Goal: Navigation & Orientation: Find specific page/section

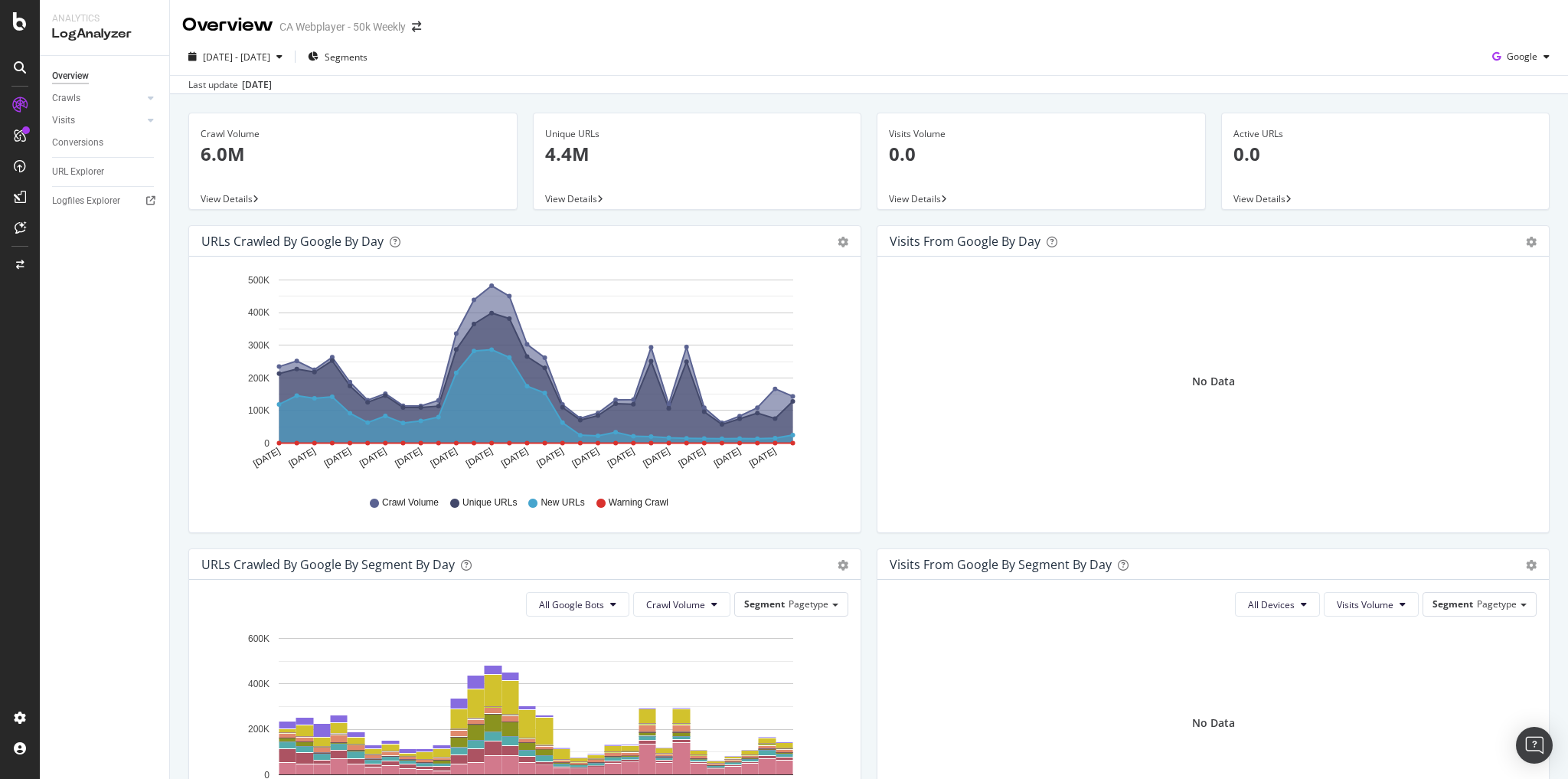
click at [399, 29] on div "CA Webplayer - 50k Weekly" at bounding box center [342, 27] width 127 height 15
click at [414, 26] on icon "arrow-right-arrow-left" at bounding box center [416, 27] width 9 height 10
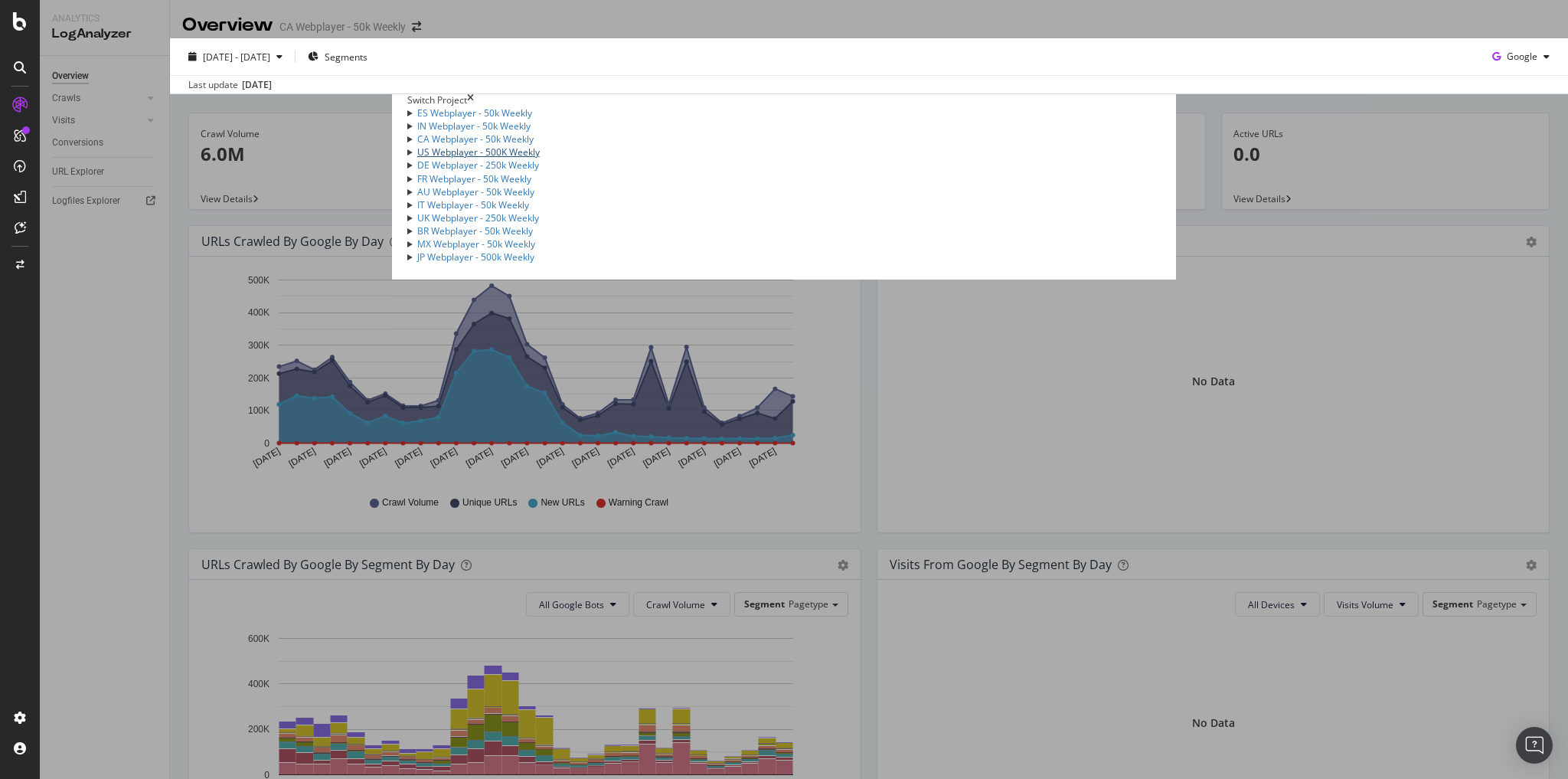
click at [506, 158] on link "US Webplayer - 500K Weekly" at bounding box center [479, 152] width 123 height 13
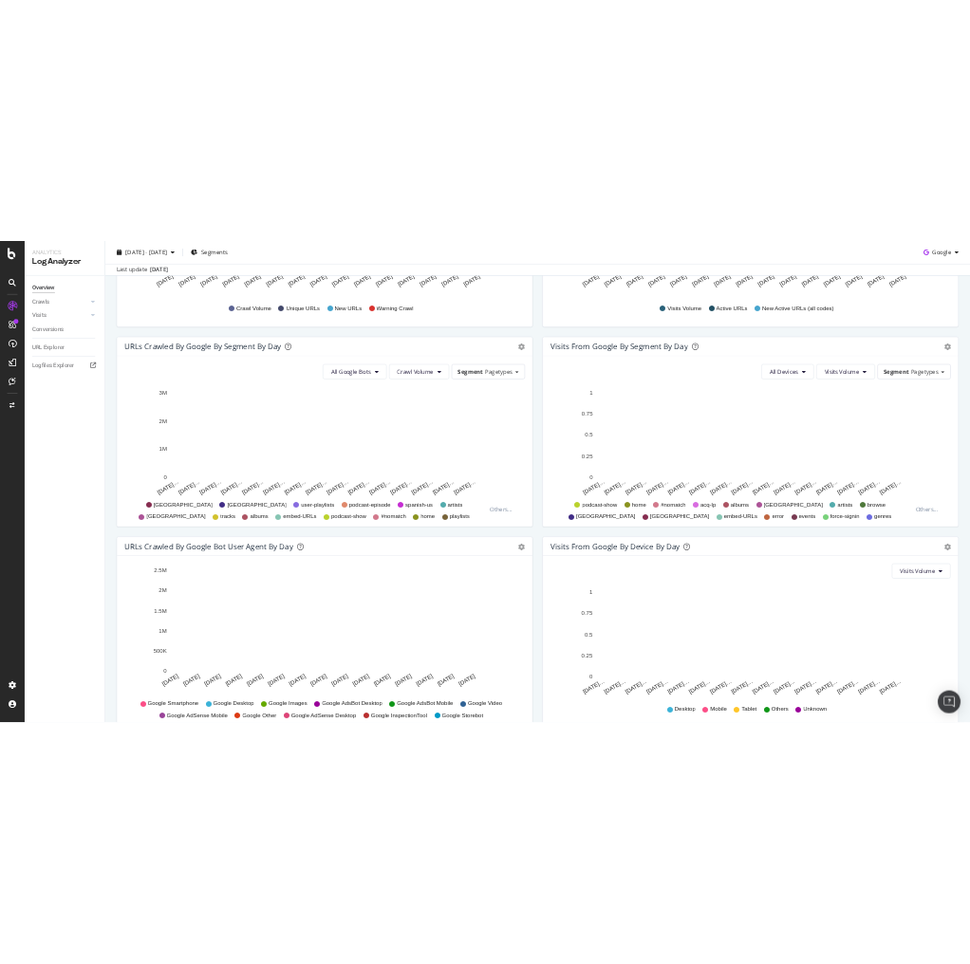
scroll to position [579, 0]
